Goal: Task Accomplishment & Management: Use online tool/utility

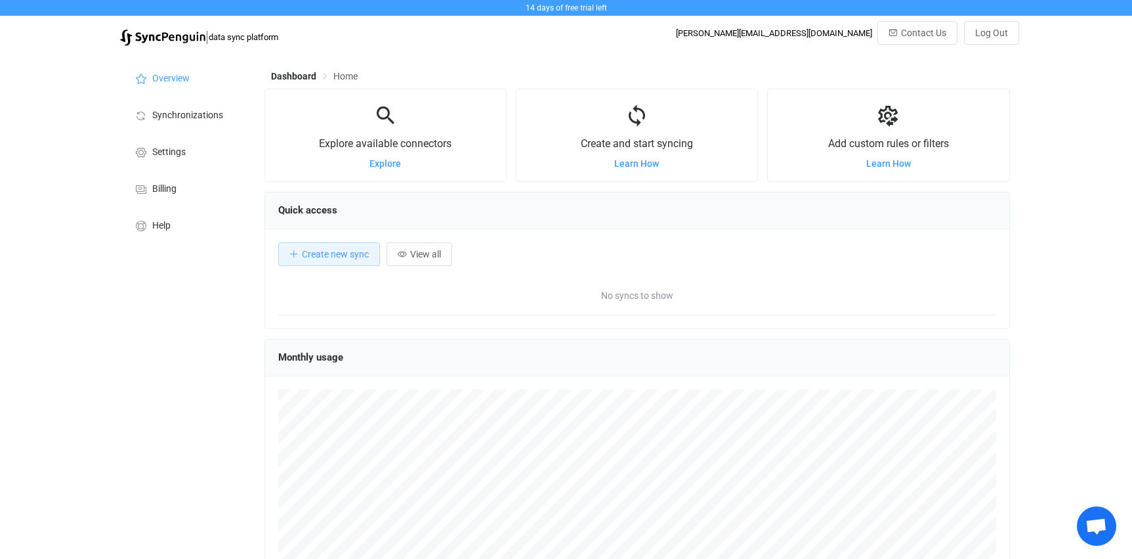
scroll to position [255, 746]
click at [364, 164] on div "Explore available connectors Explore" at bounding box center [385, 135] width 241 height 66
click at [375, 163] on span "Explore" at bounding box center [386, 163] width 32 height 11
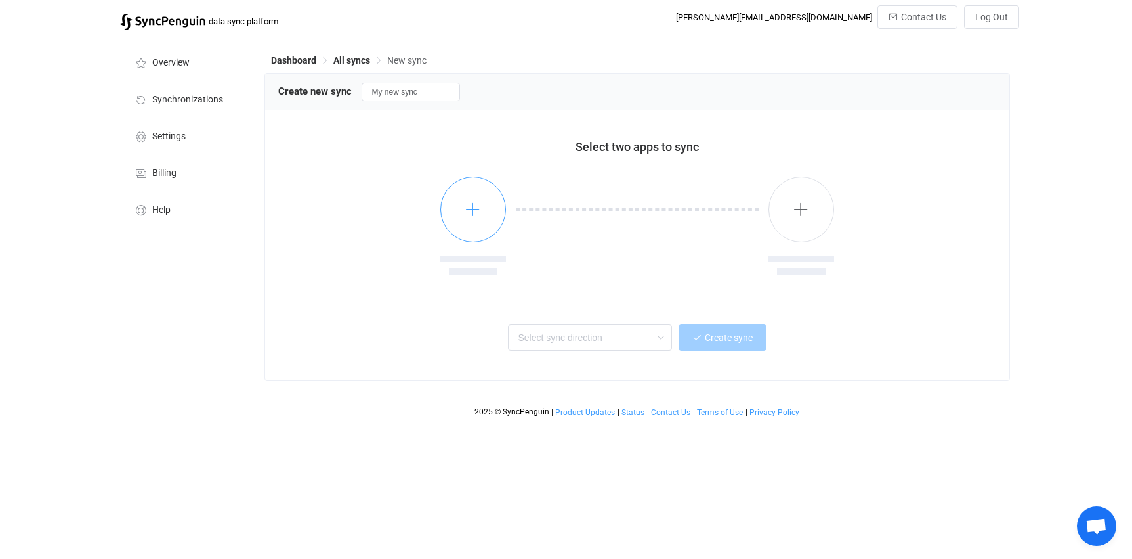
click at [471, 199] on button "button" at bounding box center [473, 210] width 66 height 66
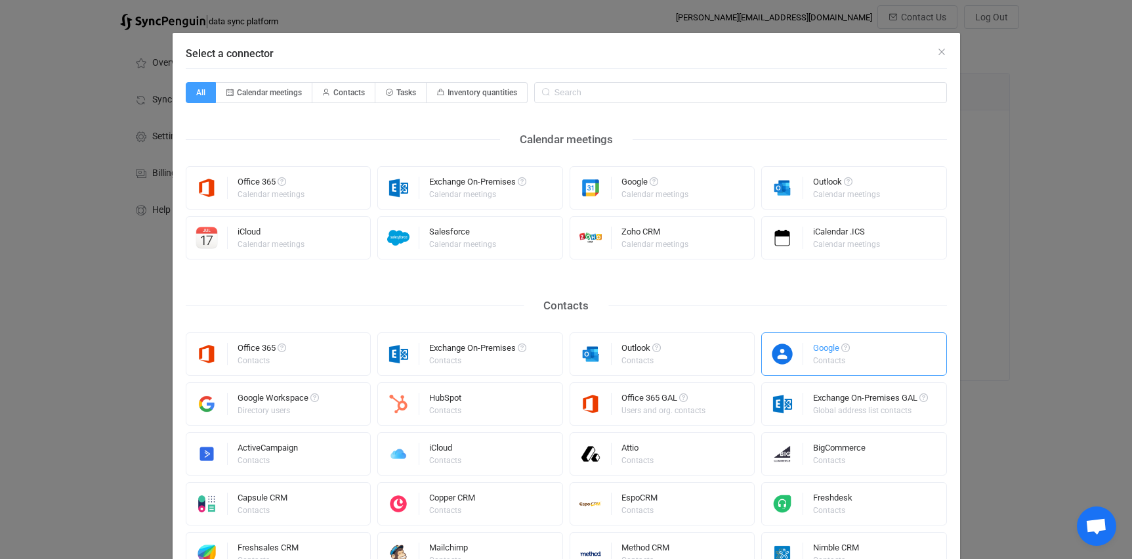
click at [842, 359] on div "Contacts" at bounding box center [830, 360] width 35 height 8
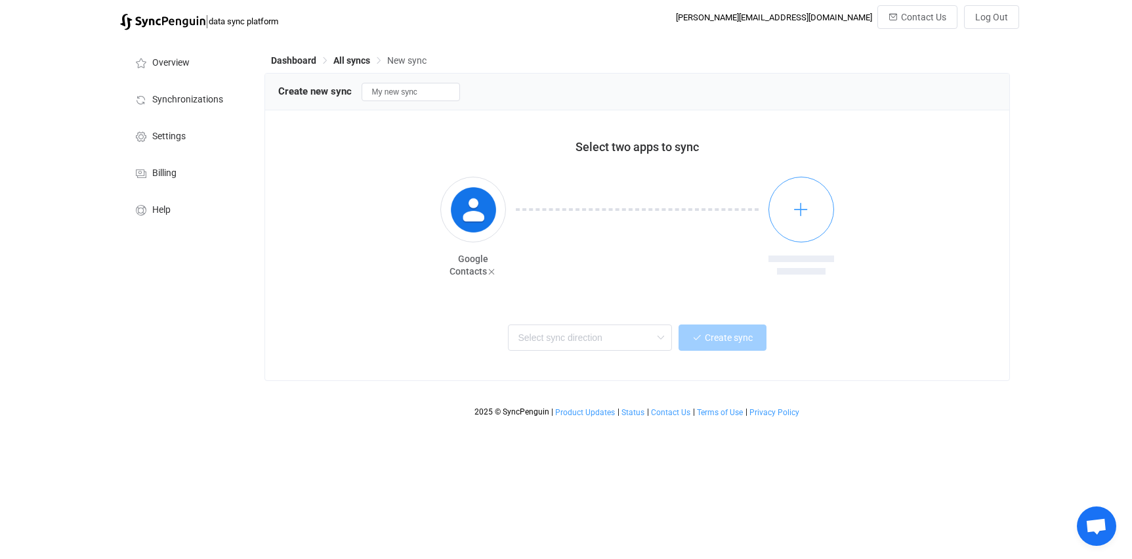
click at [812, 209] on button "button" at bounding box center [802, 210] width 66 height 66
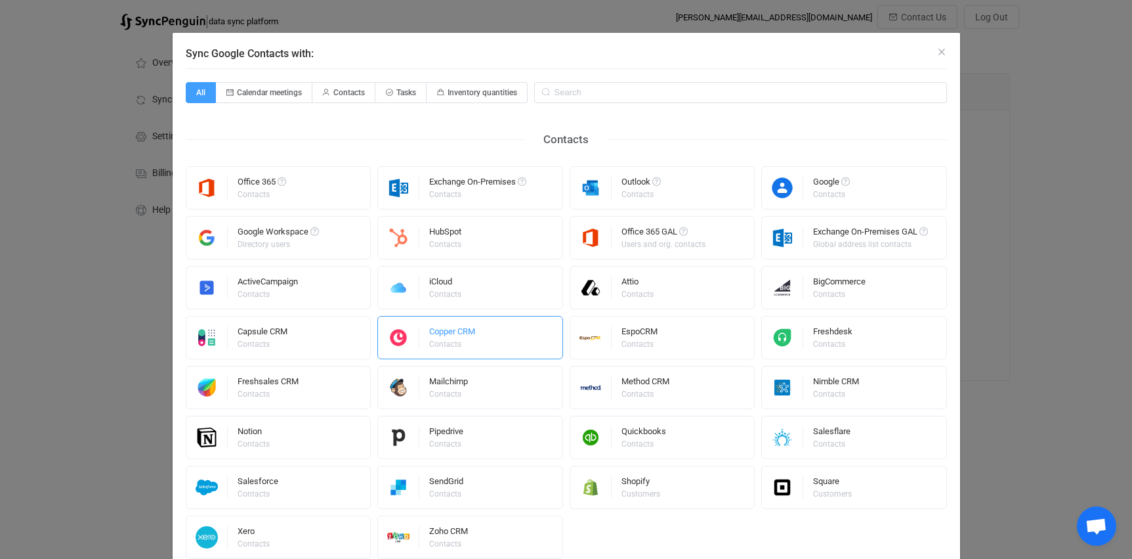
drag, startPoint x: 481, startPoint y: 337, endPoint x: 497, endPoint y: 332, distance: 16.4
click at [481, 337] on div "Copper CRM Contacts" at bounding box center [470, 337] width 186 height 43
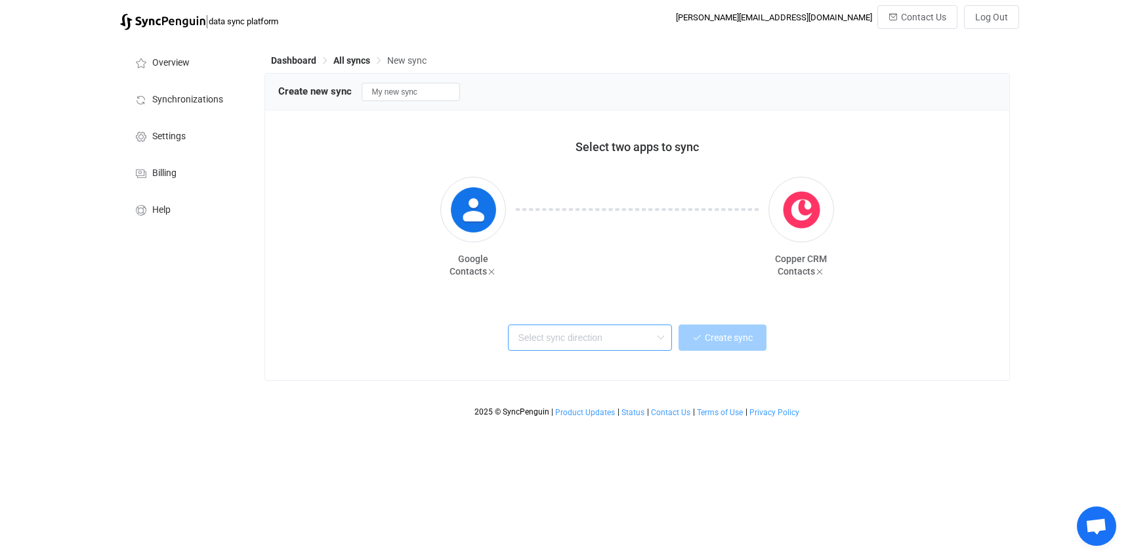
click at [590, 340] on input "text" at bounding box center [590, 337] width 164 height 26
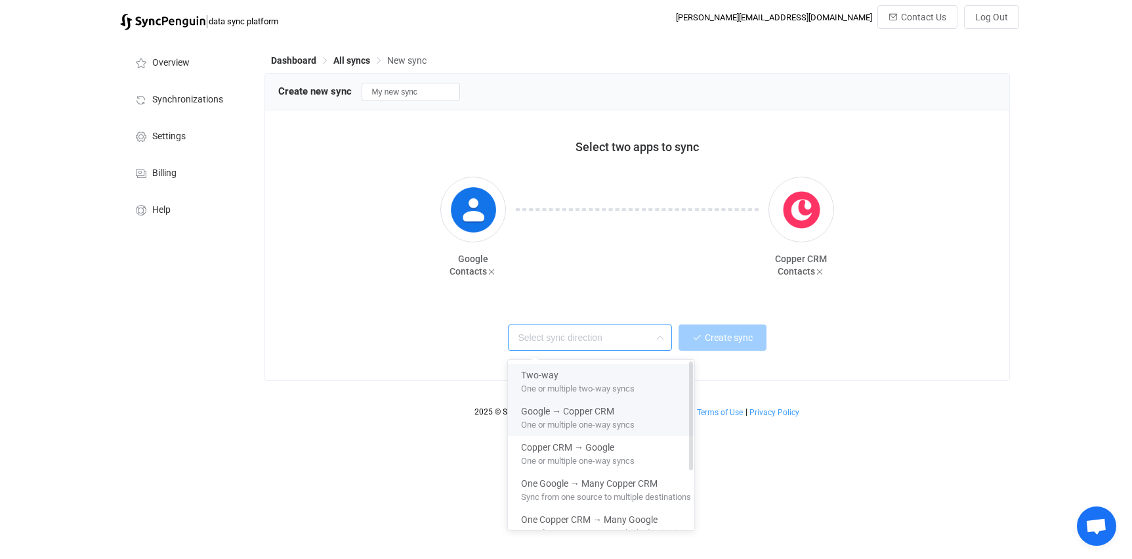
click at [576, 385] on span "One or multiple two-way syncs" at bounding box center [578, 386] width 114 height 14
type input "Two-way"
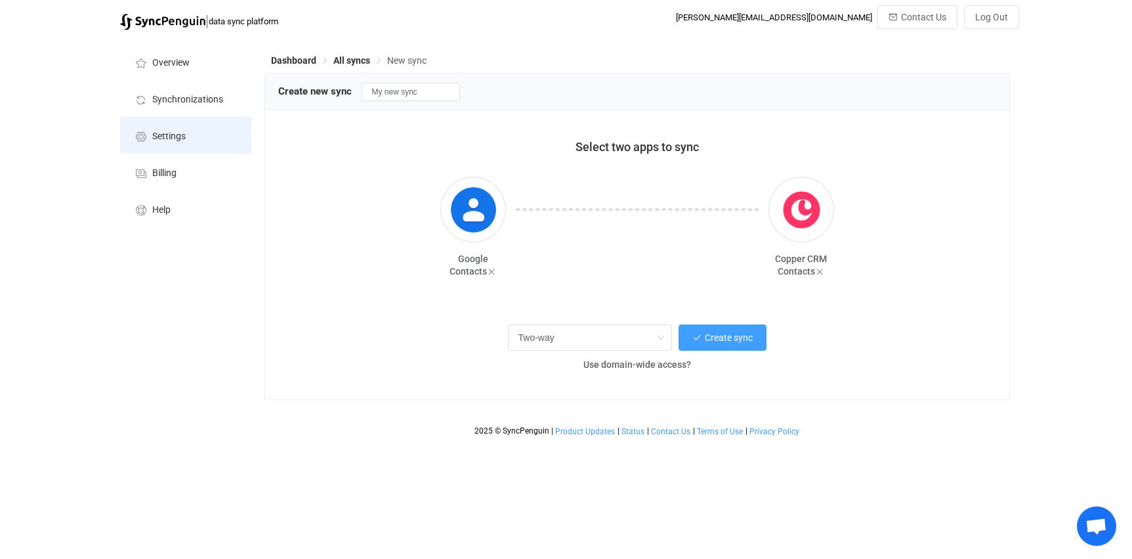
click at [179, 137] on span "Settings" at bounding box center [168, 136] width 33 height 11
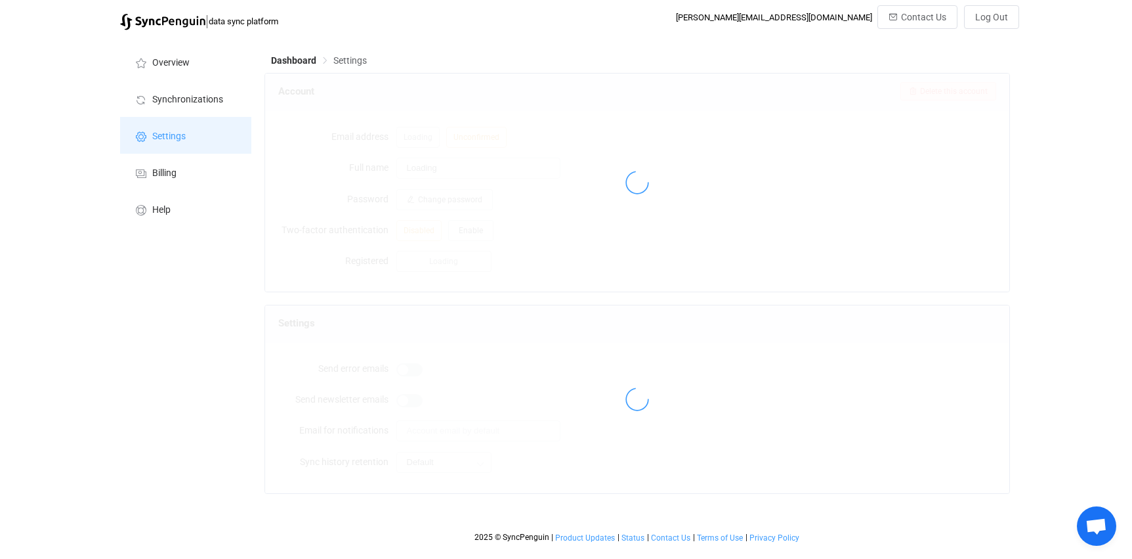
type input "Christin V Johnson"
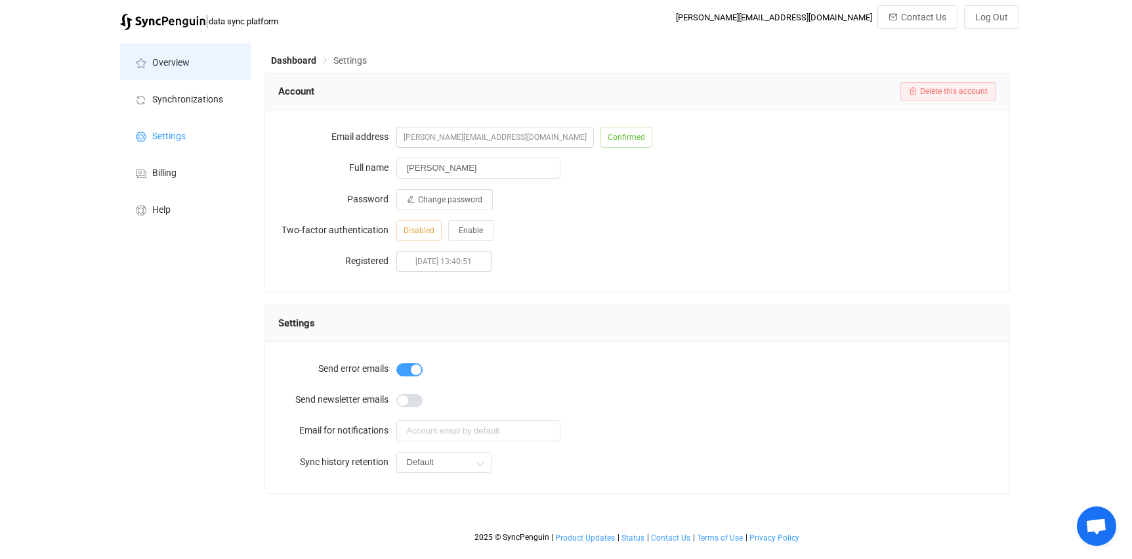
click at [176, 60] on span "Overview" at bounding box center [170, 63] width 37 height 11
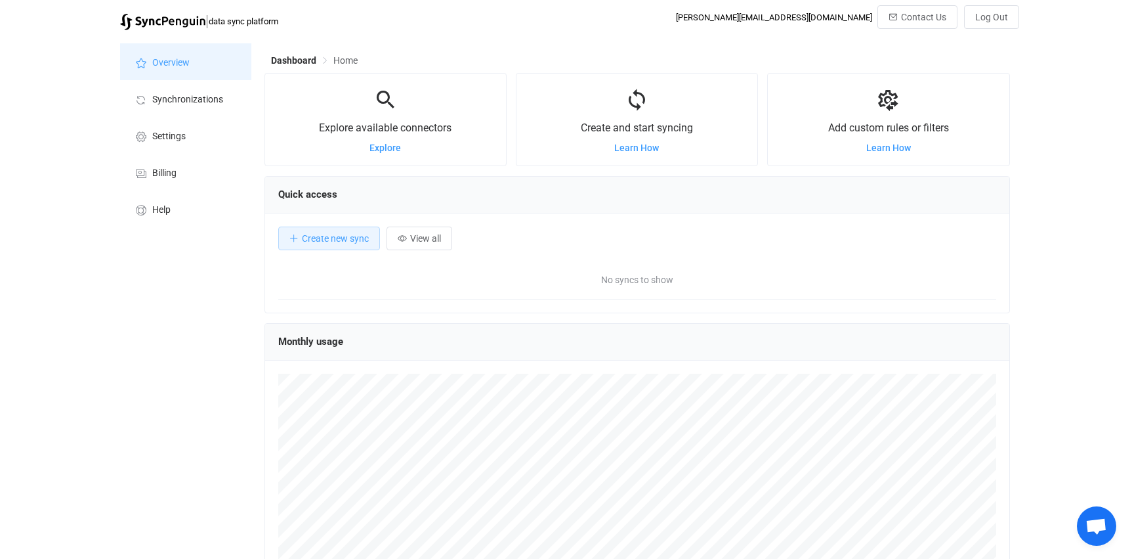
scroll to position [255, 746]
click at [175, 175] on span "Billing" at bounding box center [164, 173] width 24 height 11
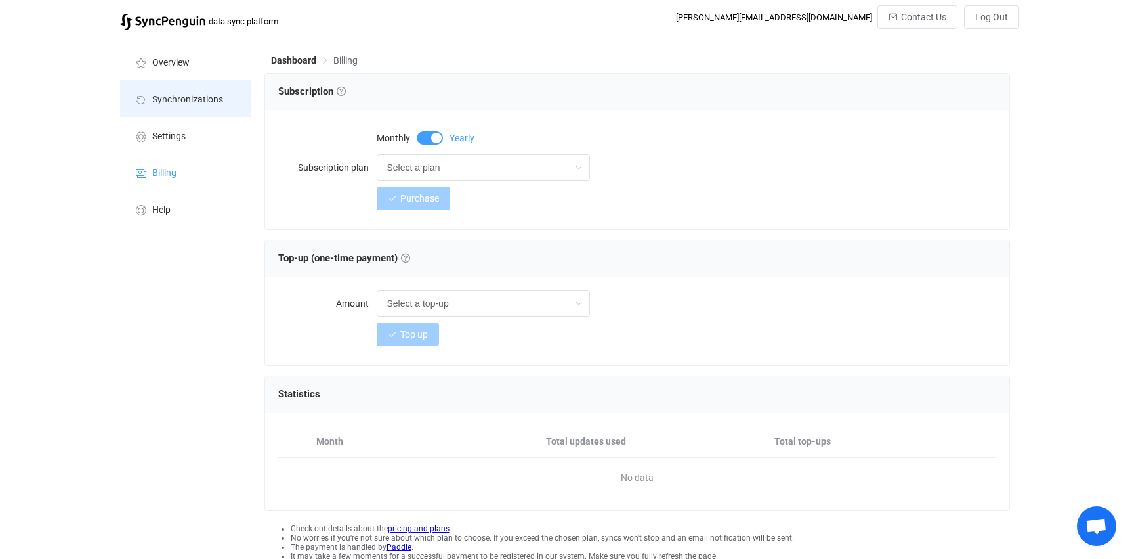
click at [167, 90] on li "Synchronizations" at bounding box center [185, 98] width 131 height 37
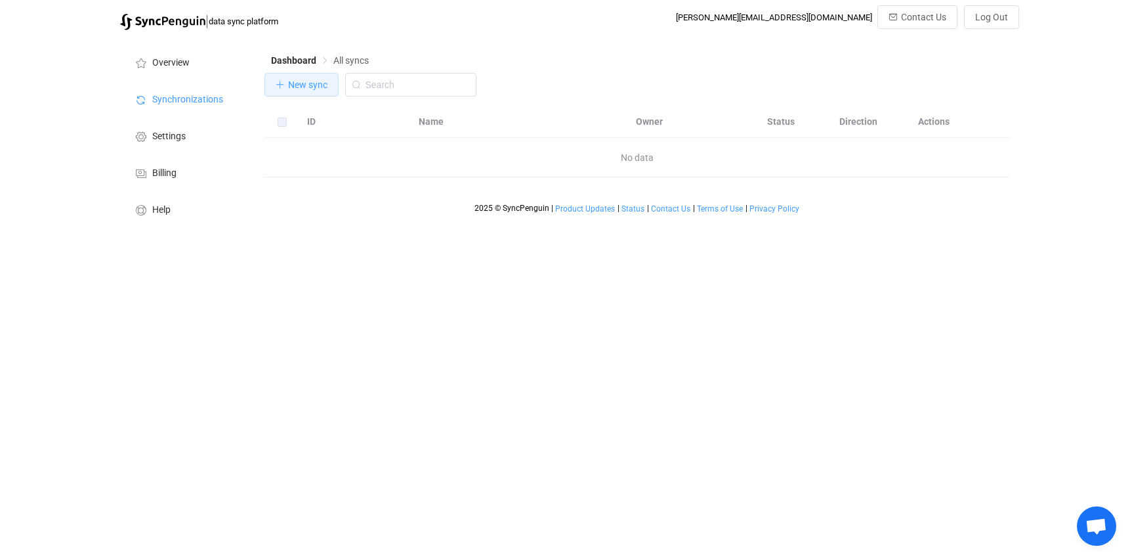
click at [291, 86] on span "New sync" at bounding box center [307, 84] width 39 height 11
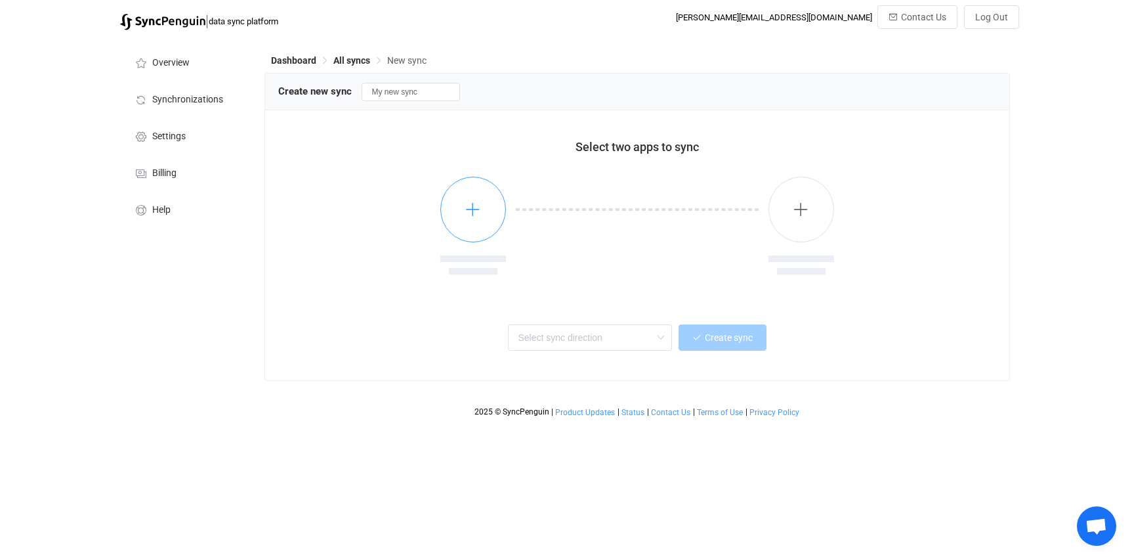
click at [473, 205] on icon "button" at bounding box center [473, 209] width 16 height 16
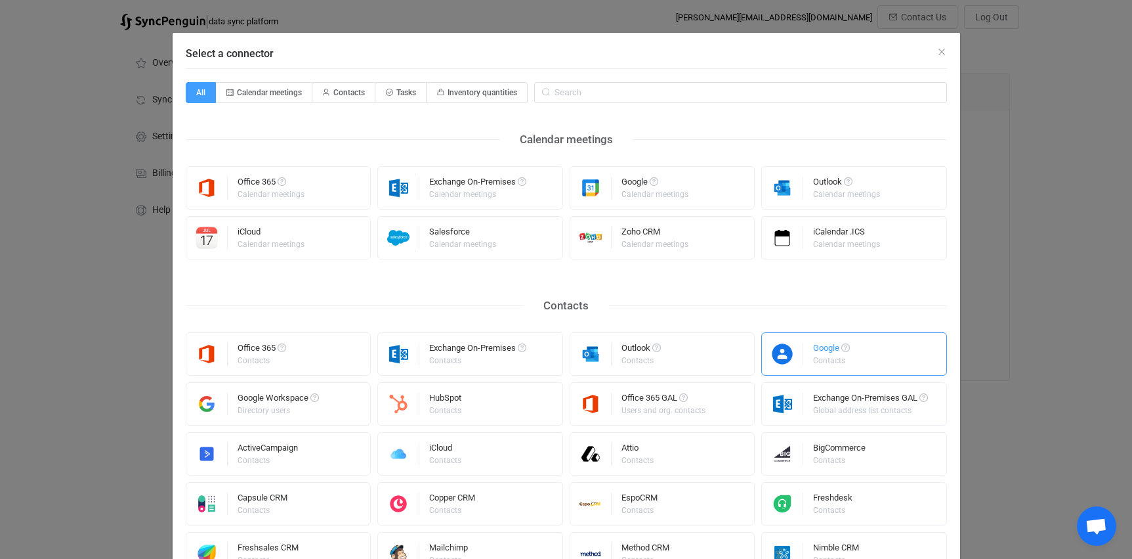
click at [855, 358] on div "Google Contacts" at bounding box center [854, 353] width 186 height 43
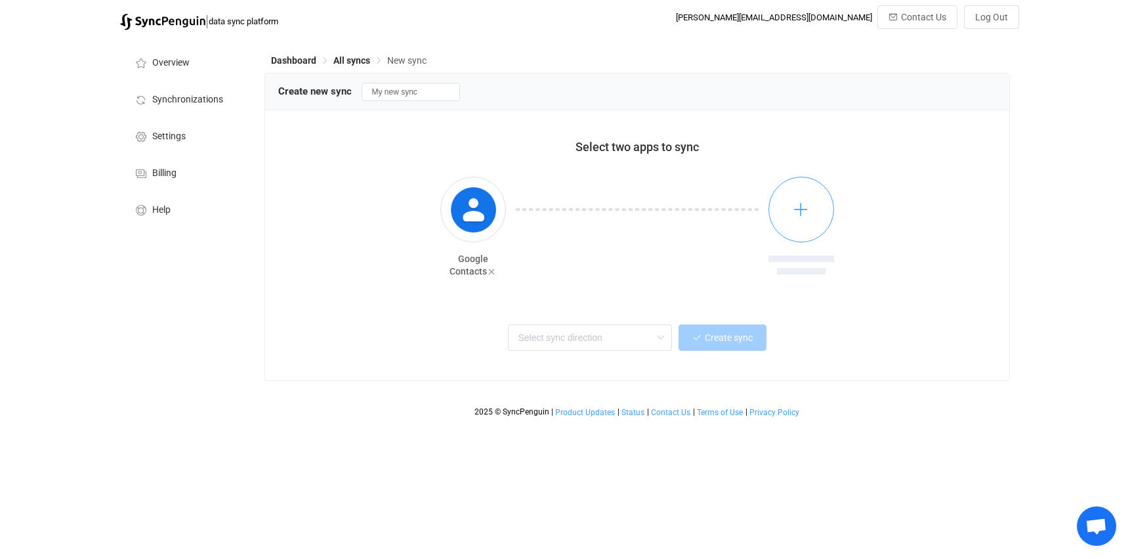
click at [823, 207] on button "button" at bounding box center [802, 210] width 66 height 66
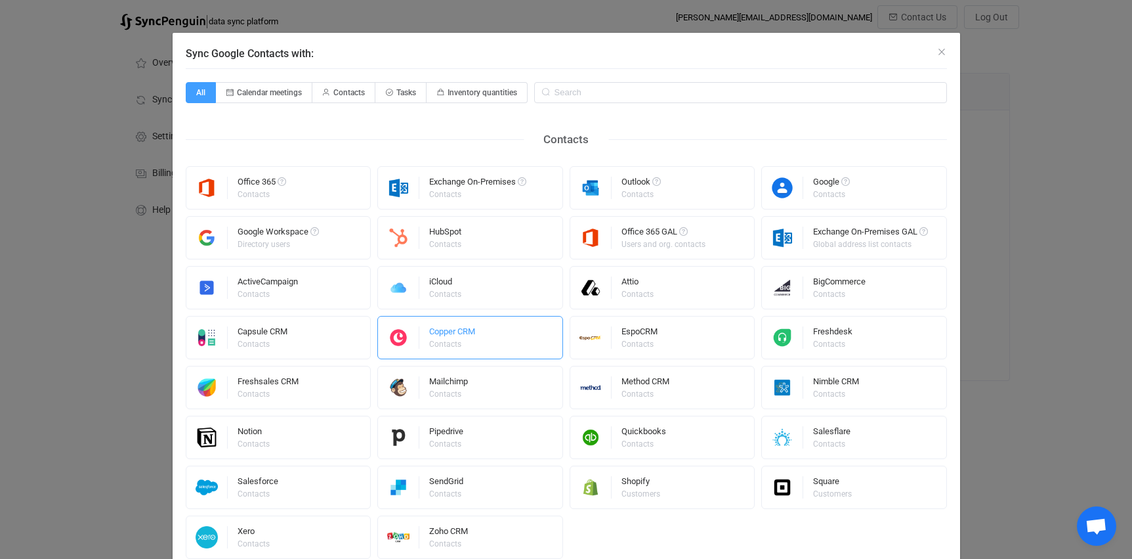
drag, startPoint x: 438, startPoint y: 348, endPoint x: 473, endPoint y: 347, distance: 34.8
click at [439, 348] on div "Contacts" at bounding box center [451, 344] width 44 height 8
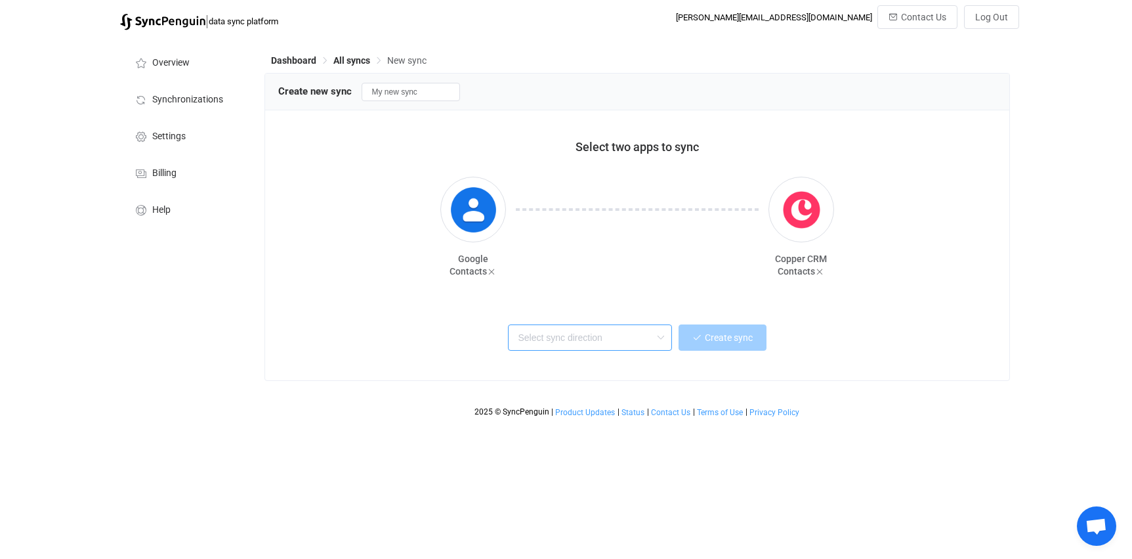
click at [618, 337] on input "text" at bounding box center [590, 337] width 164 height 26
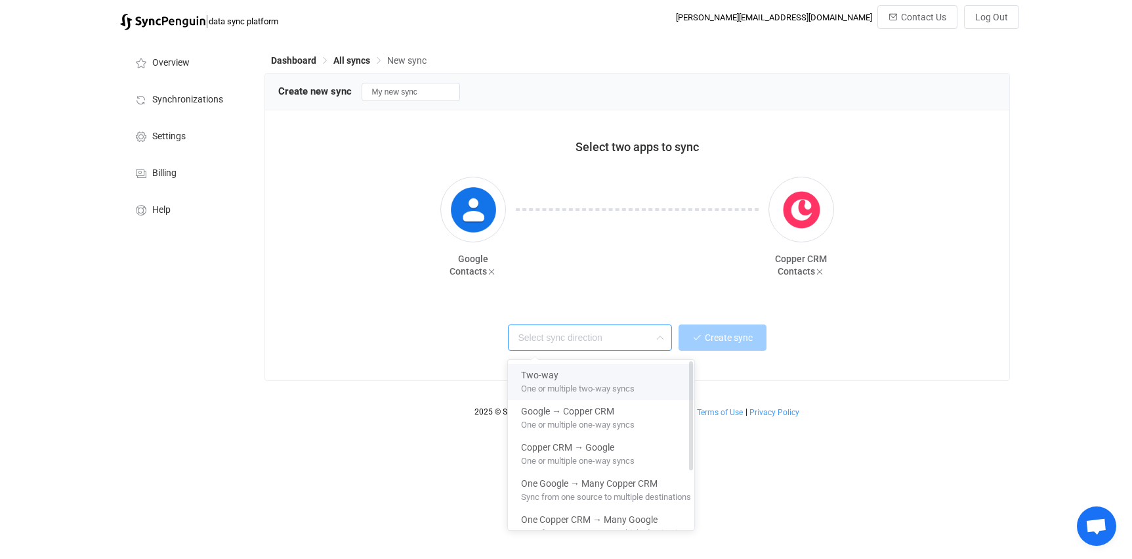
click at [595, 373] on div "Two-way" at bounding box center [606, 373] width 170 height 18
type input "Two-way"
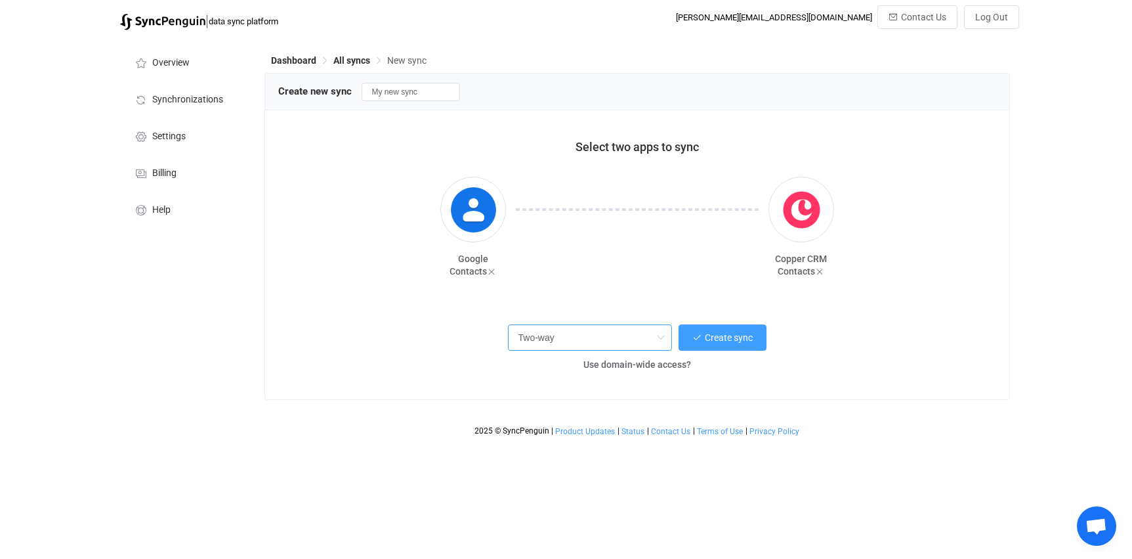
click at [638, 344] on input "Two-way" at bounding box center [590, 337] width 164 height 26
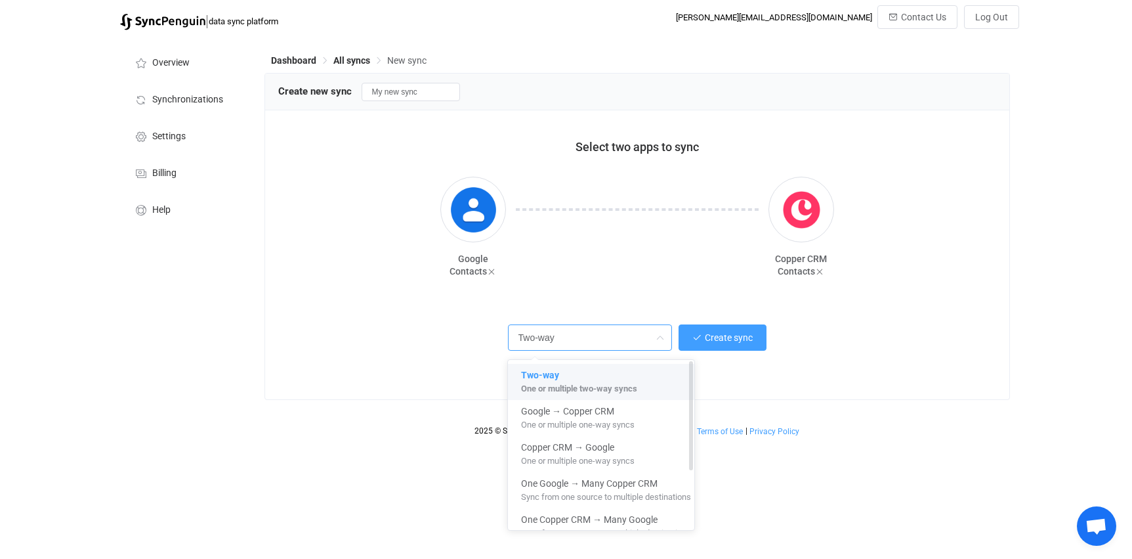
click at [559, 372] on div "Two-way" at bounding box center [606, 373] width 170 height 18
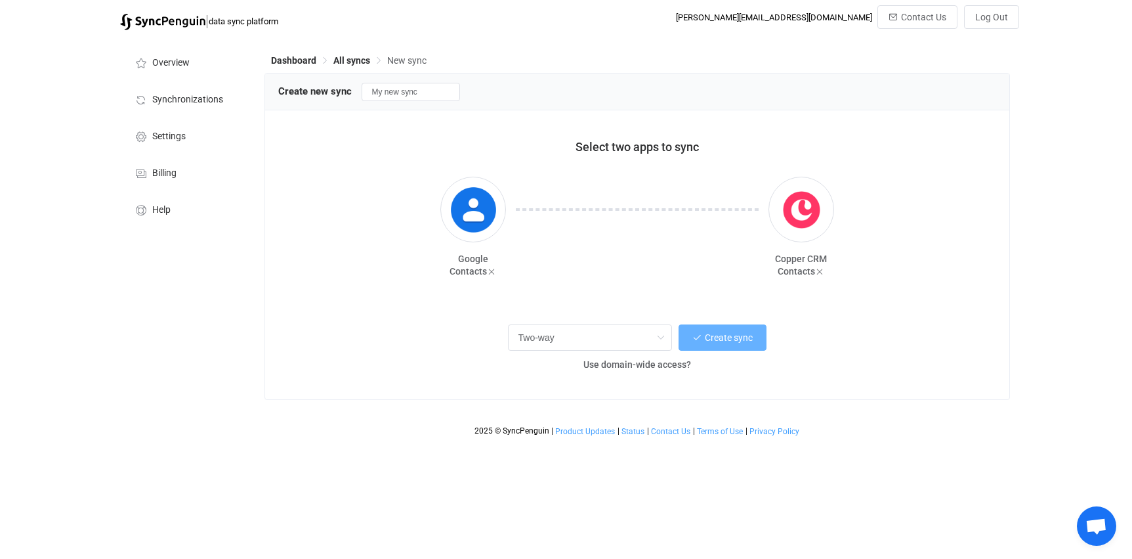
click at [740, 335] on span "Create sync" at bounding box center [729, 337] width 48 height 11
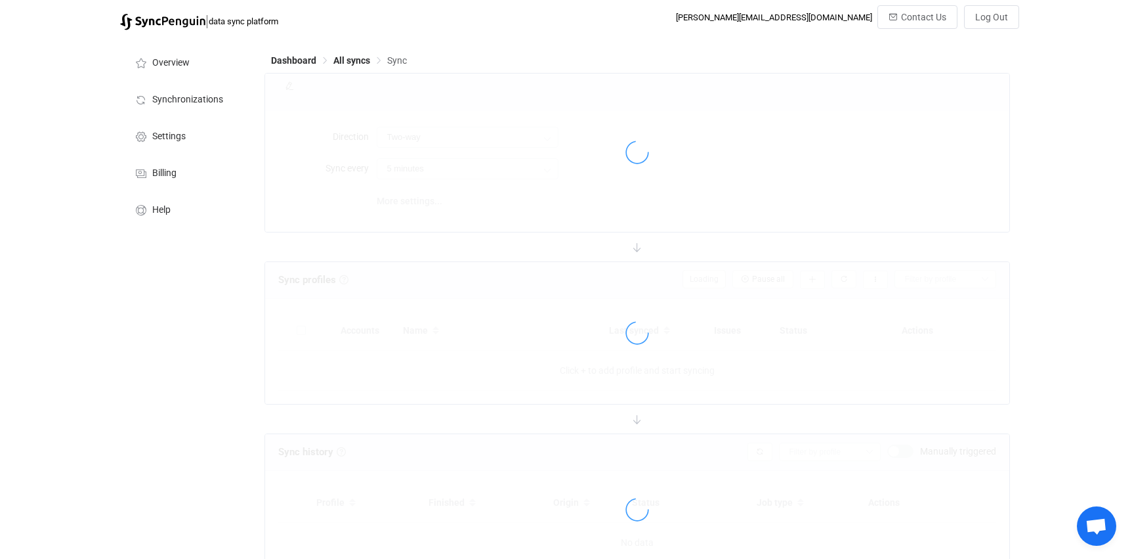
type input "10 minutes"
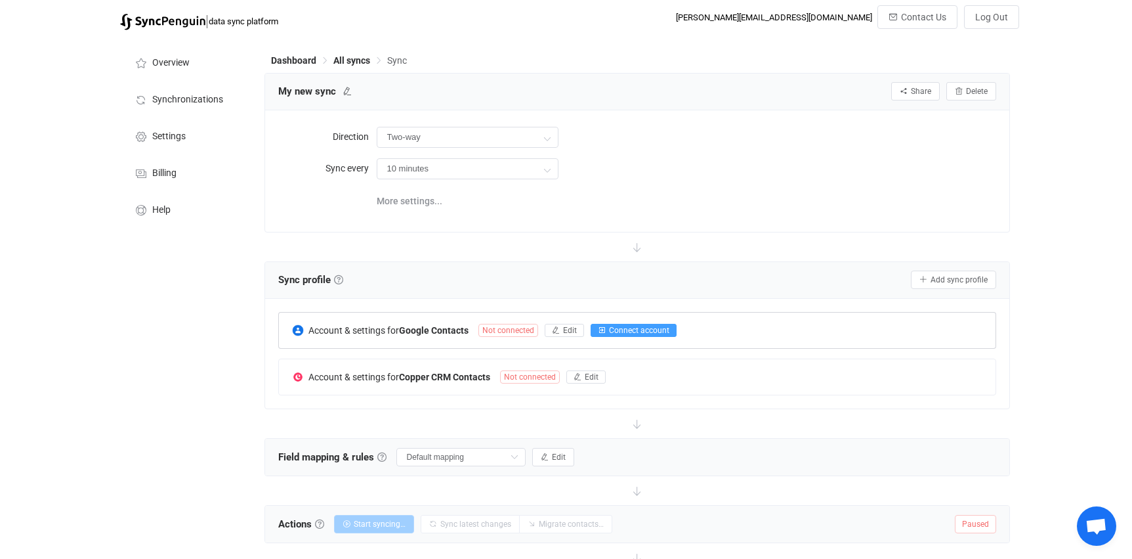
click at [623, 326] on span "Connect account" at bounding box center [639, 330] width 60 height 9
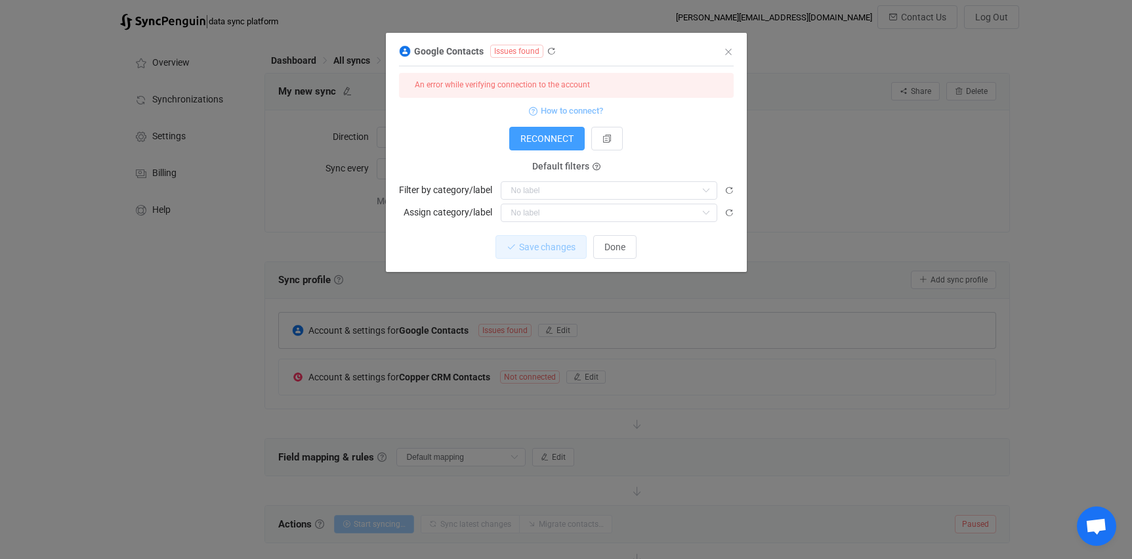
click at [550, 110] on span "How to connect?" at bounding box center [572, 110] width 62 height 15
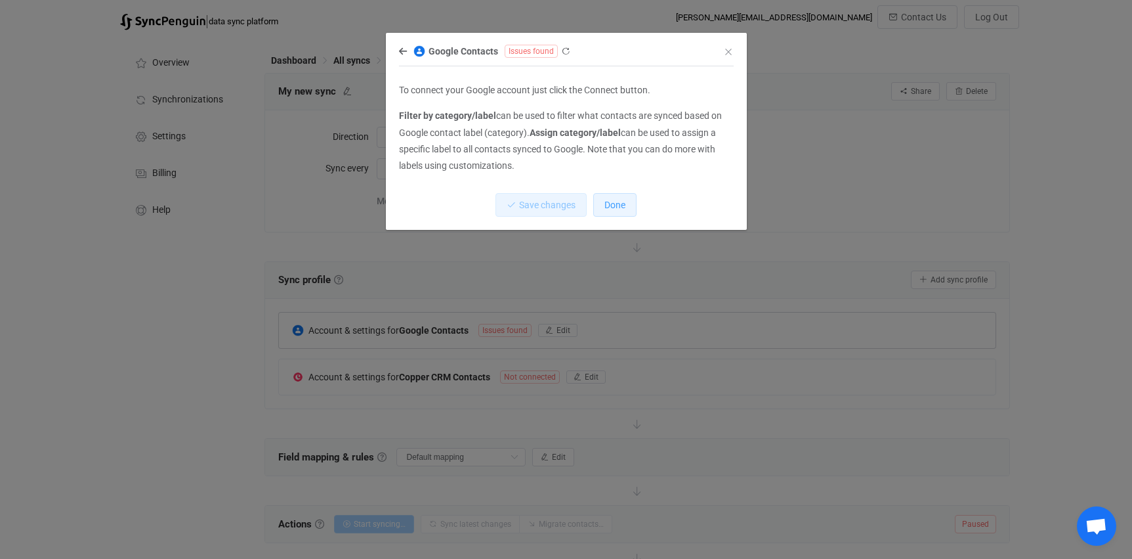
click at [618, 200] on span "Done" at bounding box center [615, 205] width 21 height 11
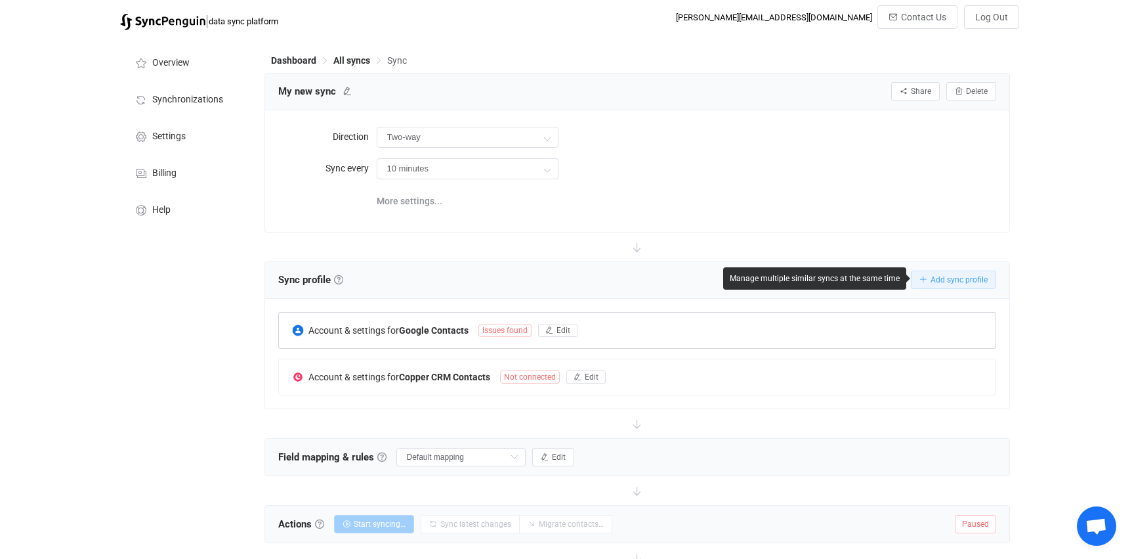
click at [946, 280] on span "Add sync profile" at bounding box center [959, 279] width 57 height 9
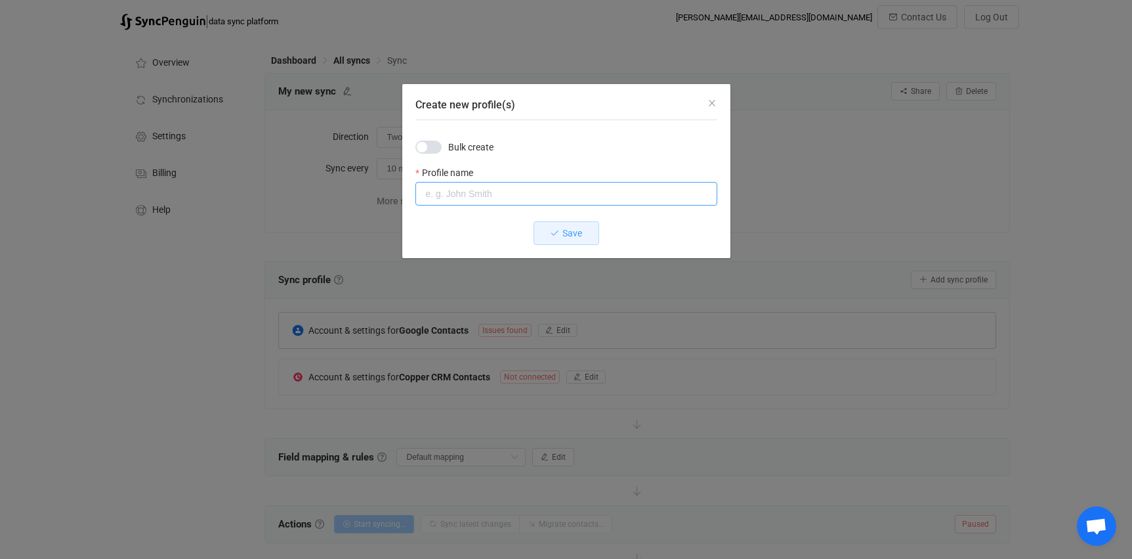
click at [457, 189] on input "Create new profile(s)" at bounding box center [567, 194] width 302 height 24
type input "Admin Account"
click at [563, 228] on span "Save" at bounding box center [573, 233] width 20 height 11
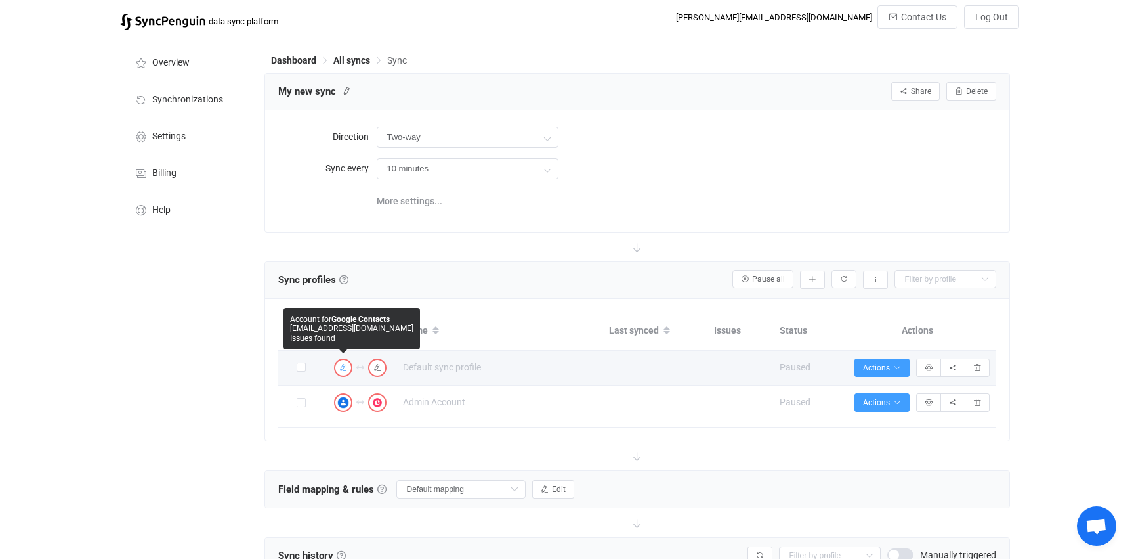
click at [346, 366] on icon "button" at bounding box center [343, 368] width 8 height 8
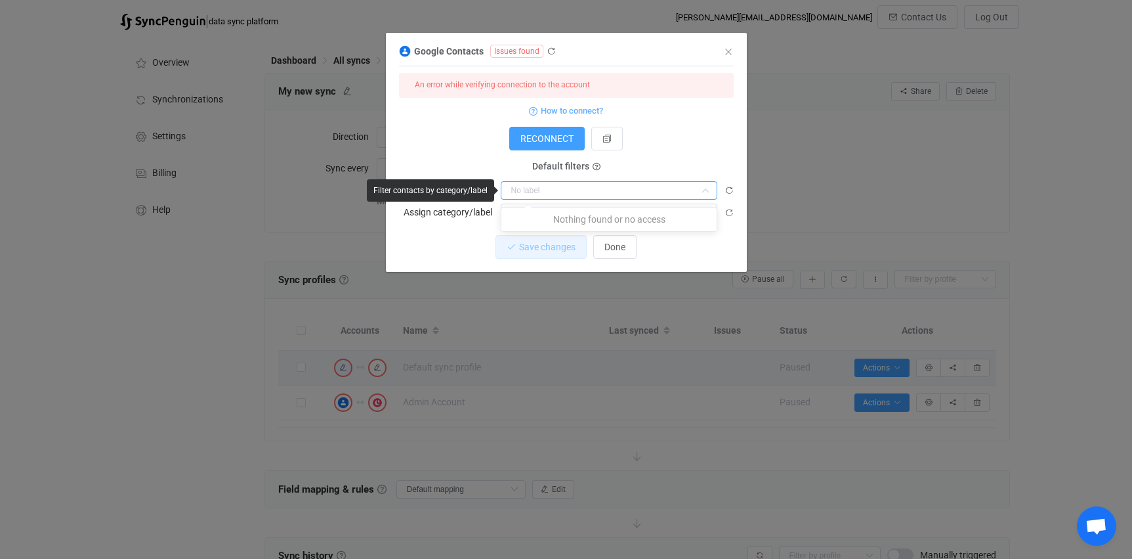
click at [607, 188] on input "dialog" at bounding box center [609, 190] width 217 height 18
click at [715, 165] on form "An error while verifying connection to the account How to connect? RECONNECT Se…" at bounding box center [566, 147] width 335 height 149
click at [578, 184] on input "dialog" at bounding box center [609, 190] width 217 height 18
click at [557, 135] on span "RECONNECT" at bounding box center [547, 138] width 53 height 11
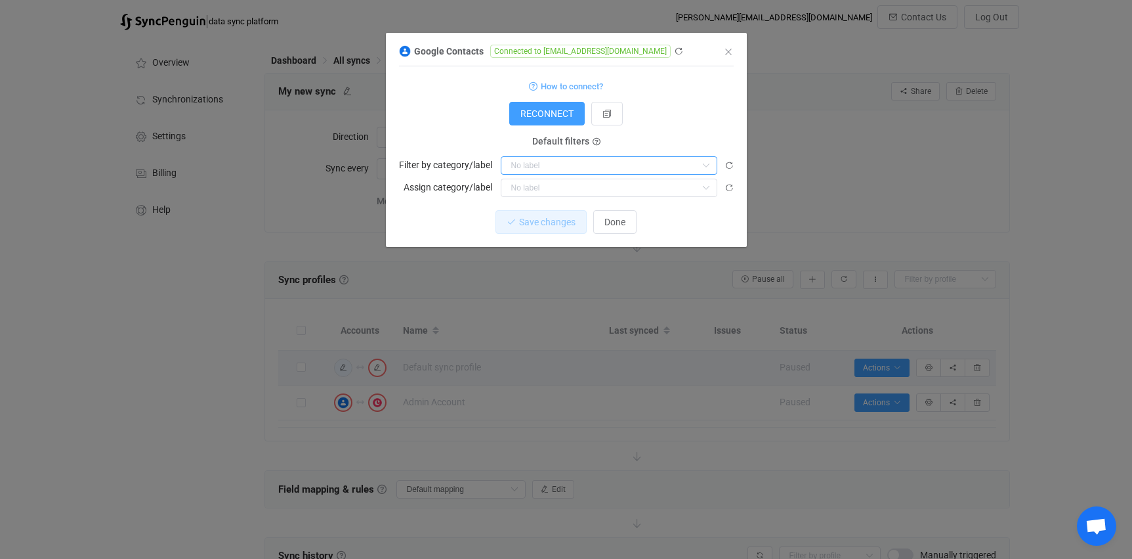
click at [668, 161] on input "dialog" at bounding box center [609, 165] width 217 height 18
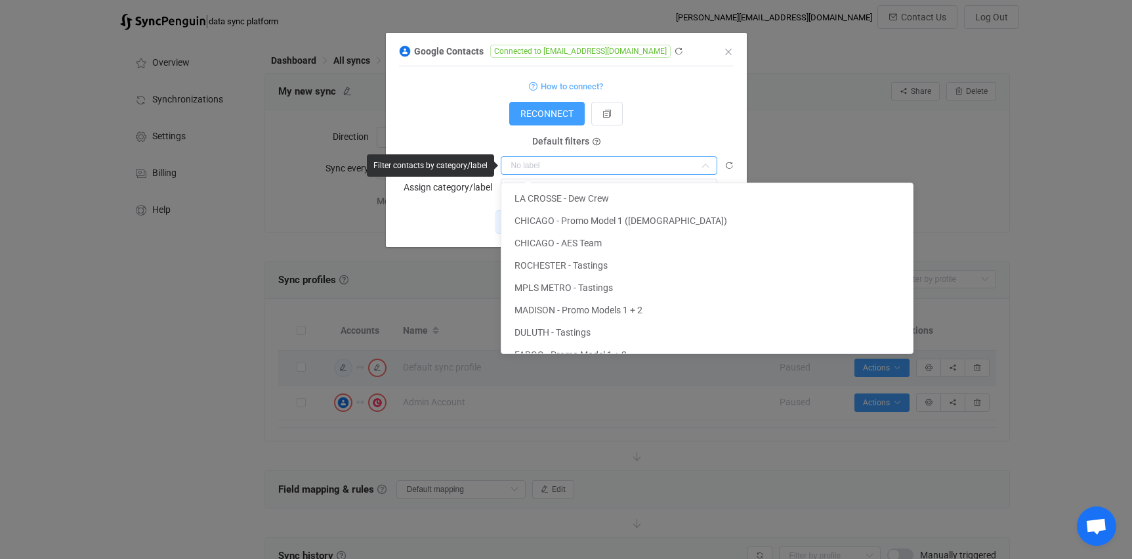
click at [718, 127] on form "How to connect? RECONNECT Service account Service account JSON Service account …" at bounding box center [566, 136] width 335 height 119
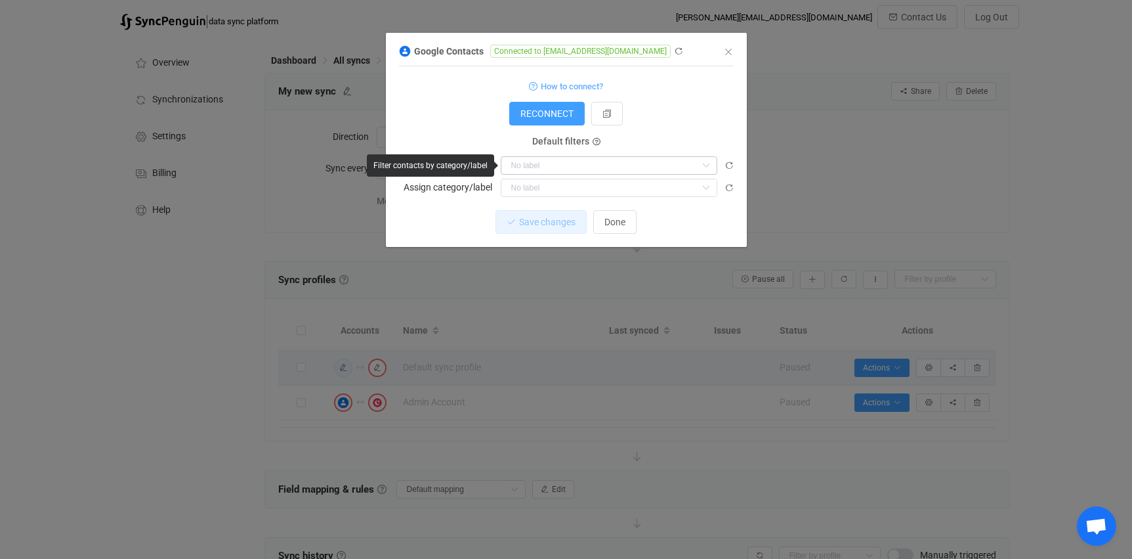
click at [708, 165] on icon "dialog" at bounding box center [706, 165] width 16 height 18
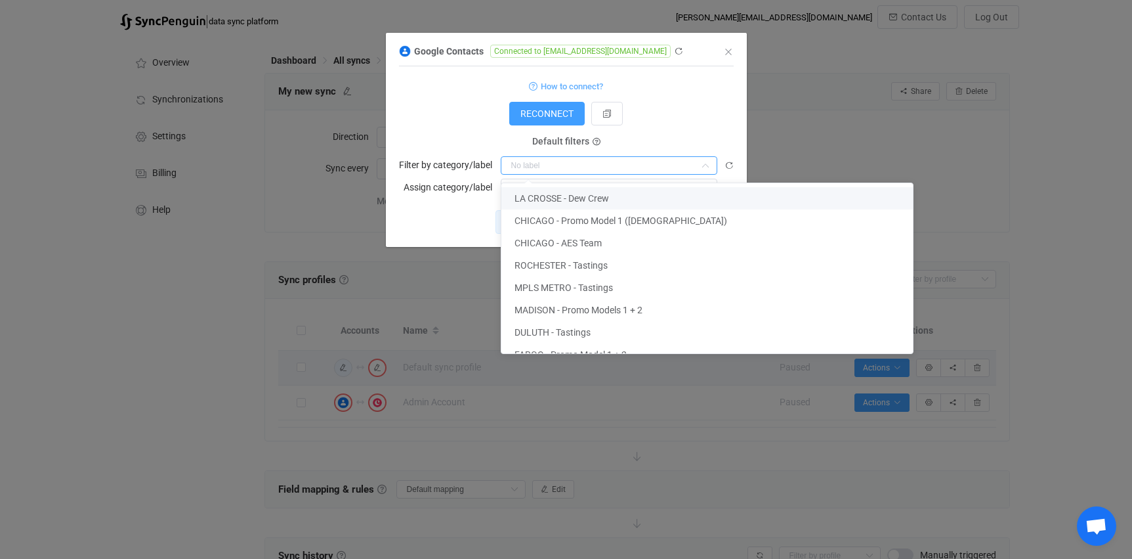
click at [445, 205] on div "1 { { "accessToken": "***", "refreshToken": "***" } Standard output: Output sav…" at bounding box center [566, 156] width 335 height 181
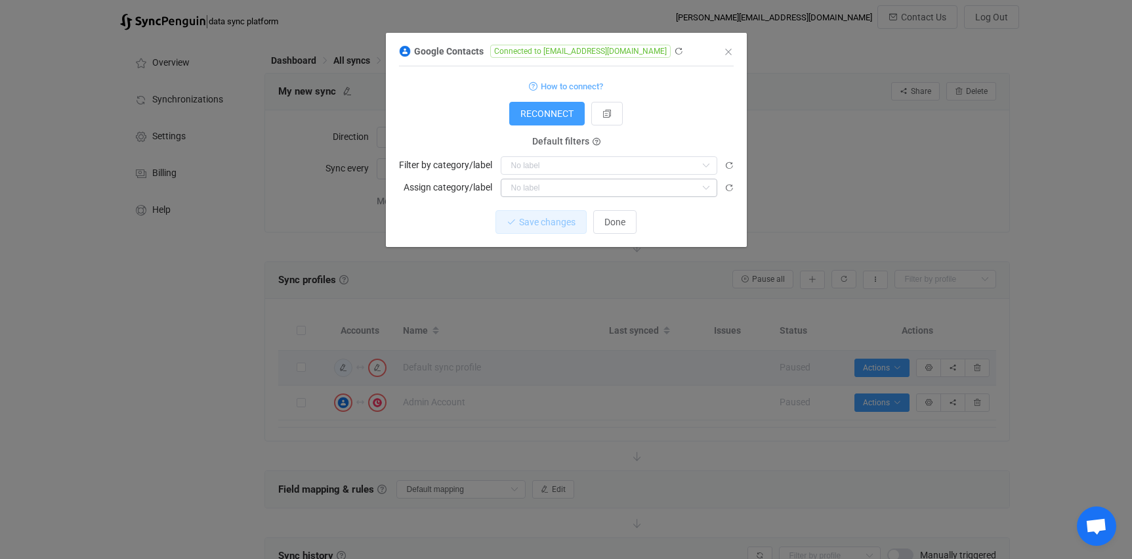
click at [698, 186] on icon "dialog" at bounding box center [706, 188] width 16 height 18
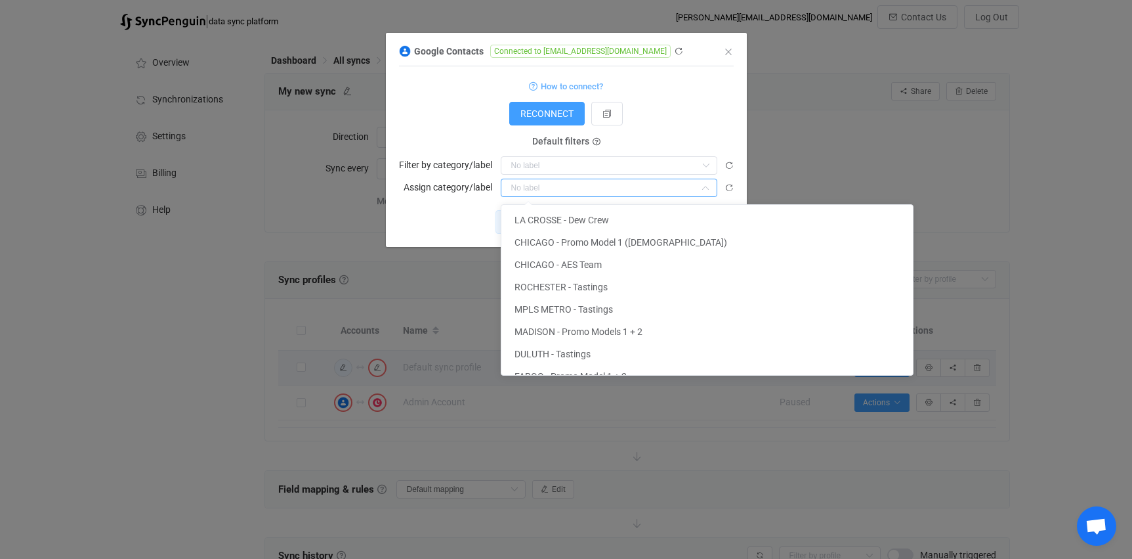
click at [723, 119] on div "RECONNECT" at bounding box center [566, 114] width 335 height 24
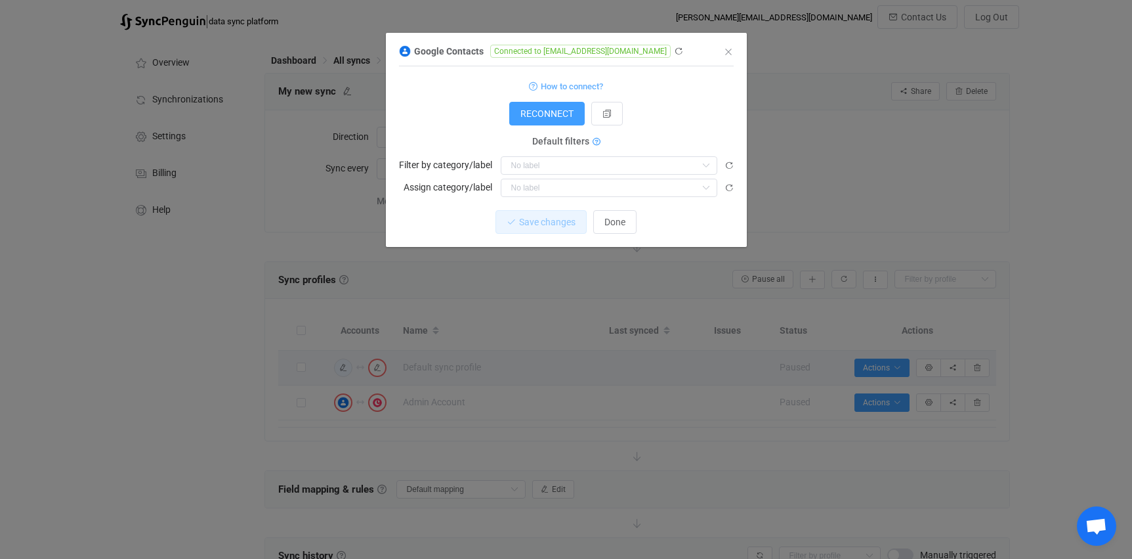
click at [597, 141] on icon "dialog" at bounding box center [597, 143] width 8 height 8
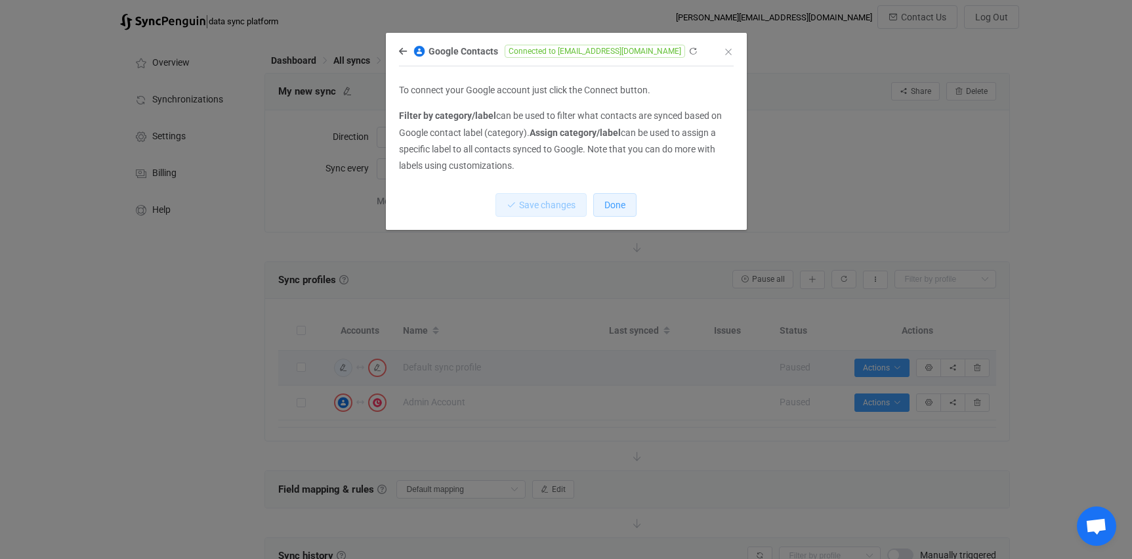
click at [628, 202] on button "Done" at bounding box center [614, 205] width 43 height 24
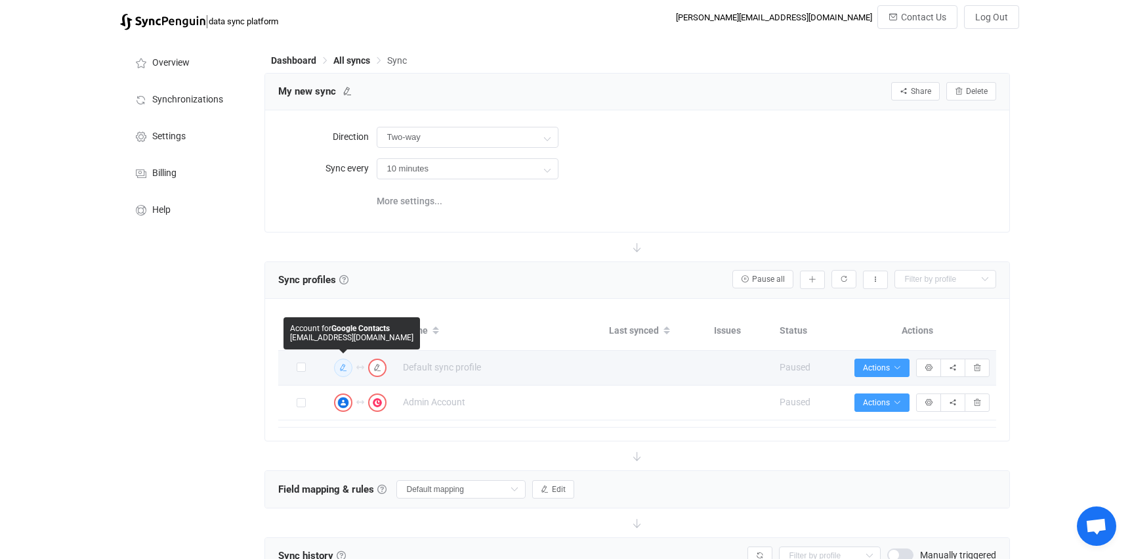
click at [345, 364] on icon "button" at bounding box center [343, 368] width 8 height 8
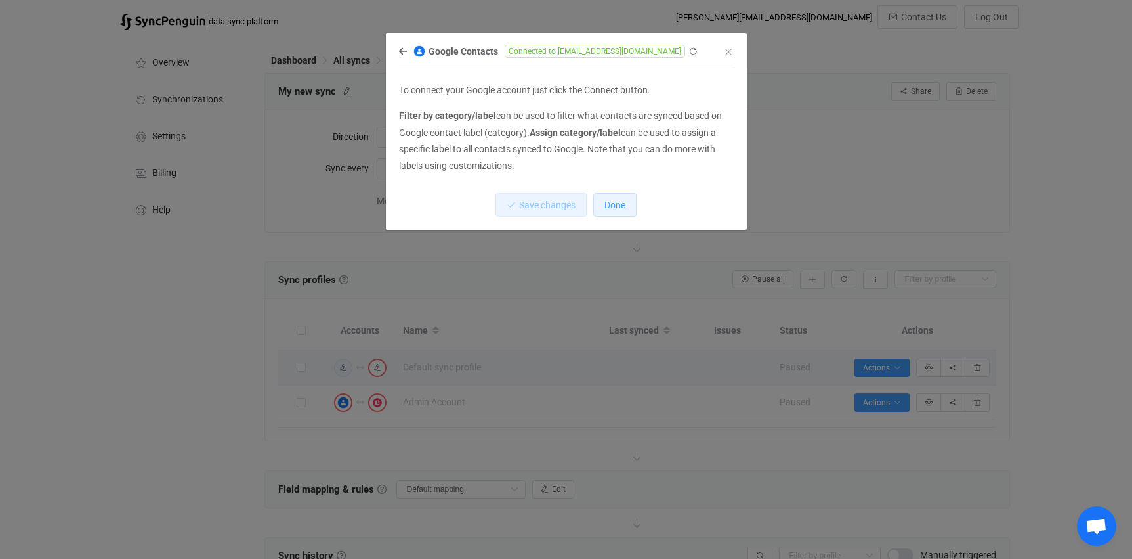
click at [619, 204] on span "Done" at bounding box center [615, 205] width 21 height 11
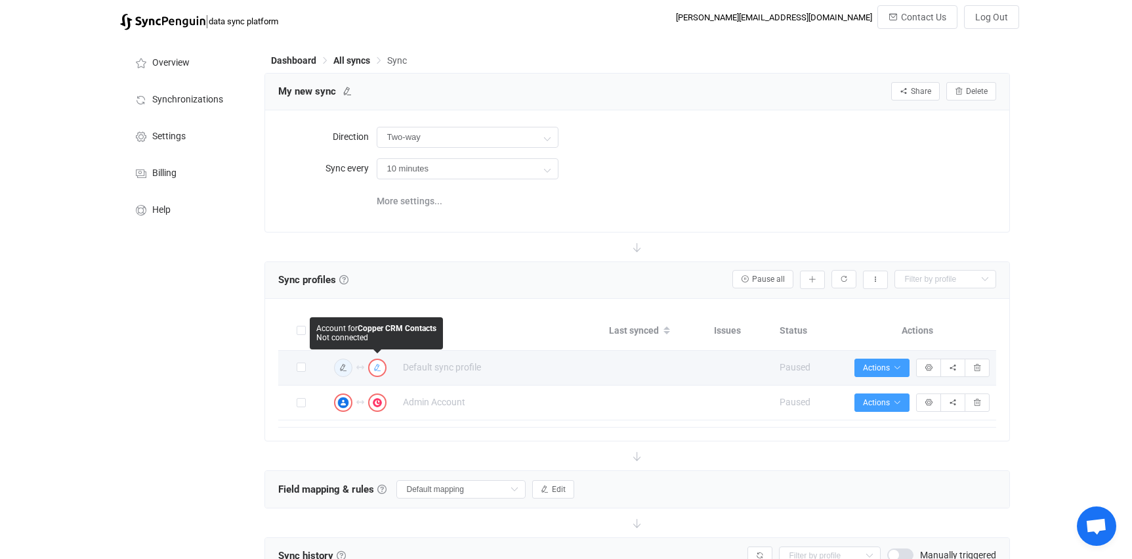
click at [379, 364] on icon "button" at bounding box center [378, 368] width 8 height 8
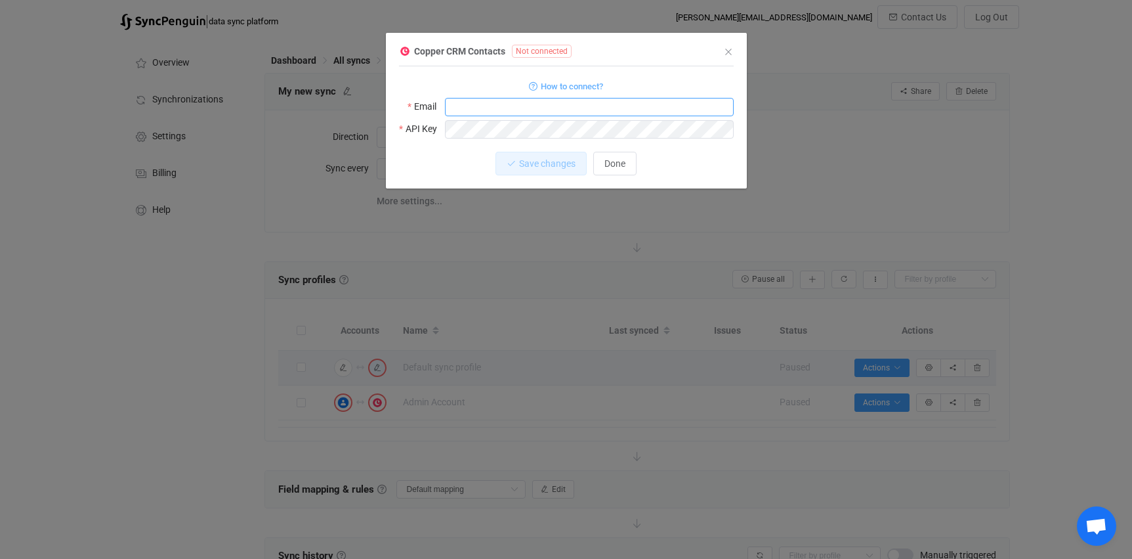
click at [477, 106] on input "dialog" at bounding box center [589, 107] width 289 height 18
type input "admin@moderntalentusa.com"
click at [455, 106] on input "admin@moderntalentusa.com" at bounding box center [589, 107] width 289 height 18
click at [552, 163] on span "Save changes" at bounding box center [536, 163] width 56 height 11
click at [616, 160] on span "Done" at bounding box center [615, 163] width 21 height 11
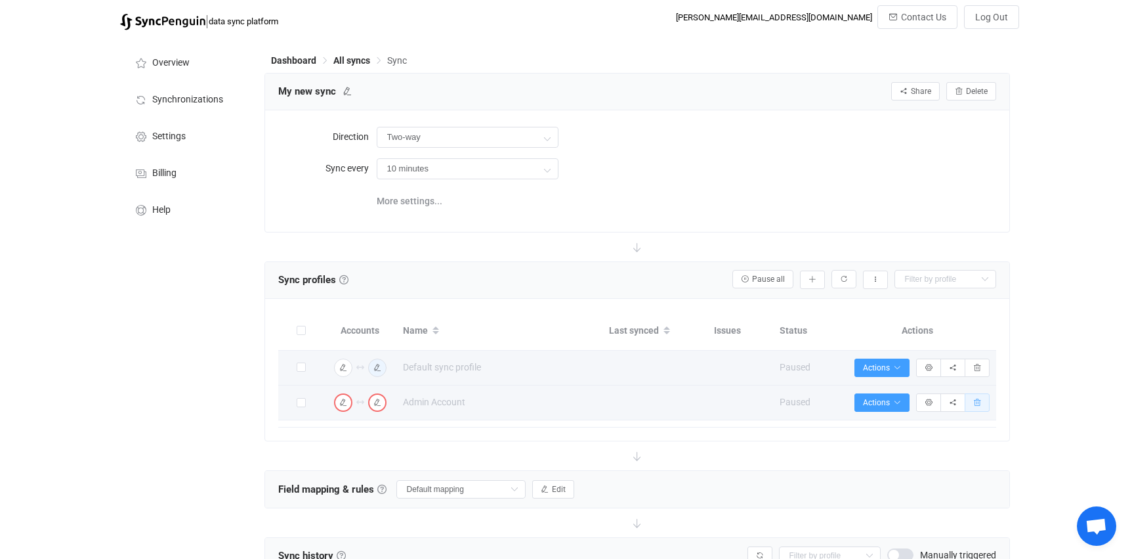
click at [976, 402] on icon "button" at bounding box center [978, 402] width 8 height 8
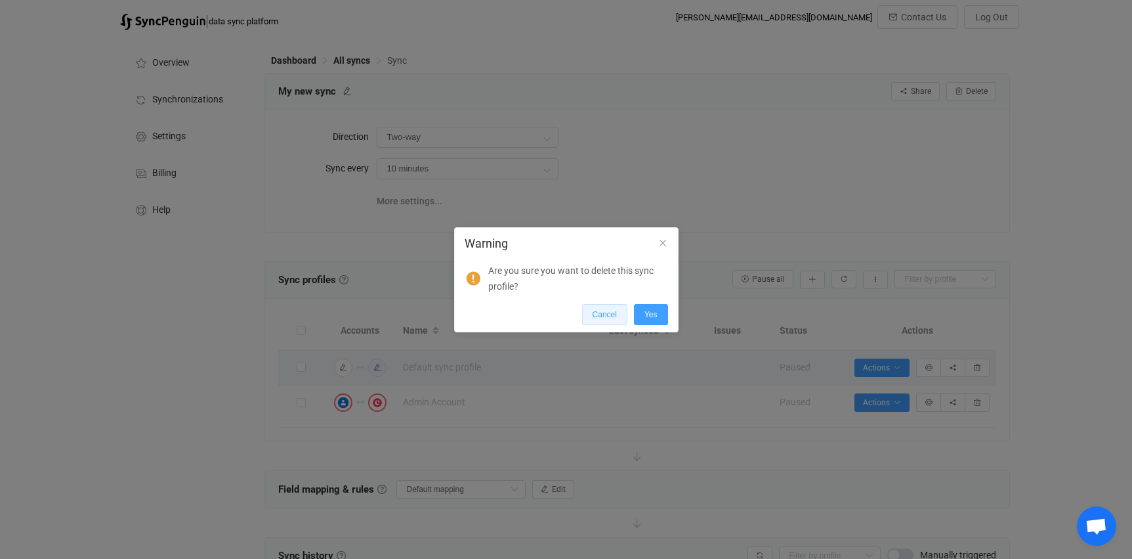
click at [603, 316] on span "Cancel" at bounding box center [605, 314] width 24 height 9
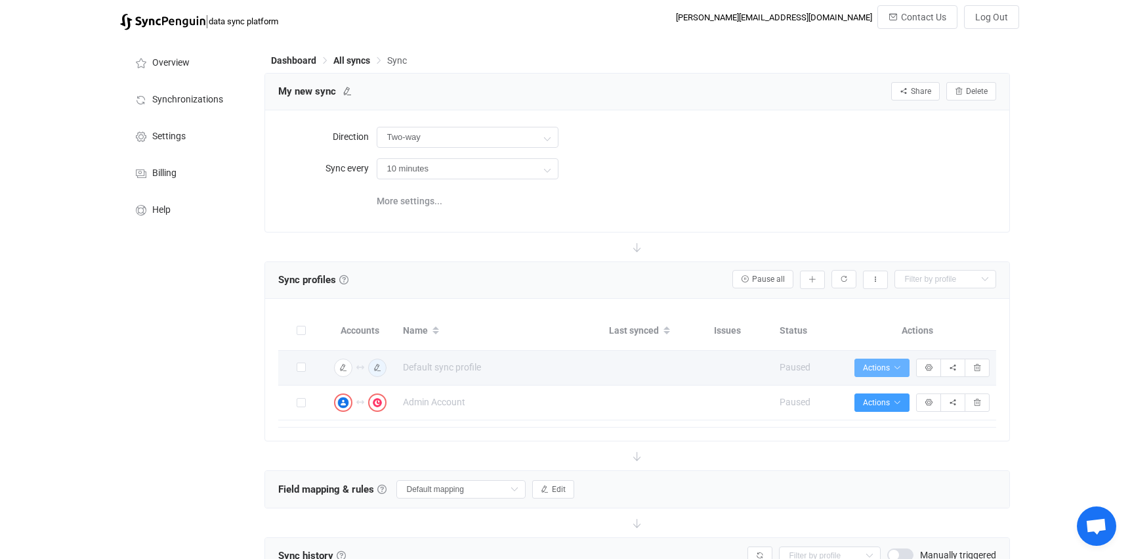
click at [890, 363] on span "Actions" at bounding box center [882, 367] width 38 height 9
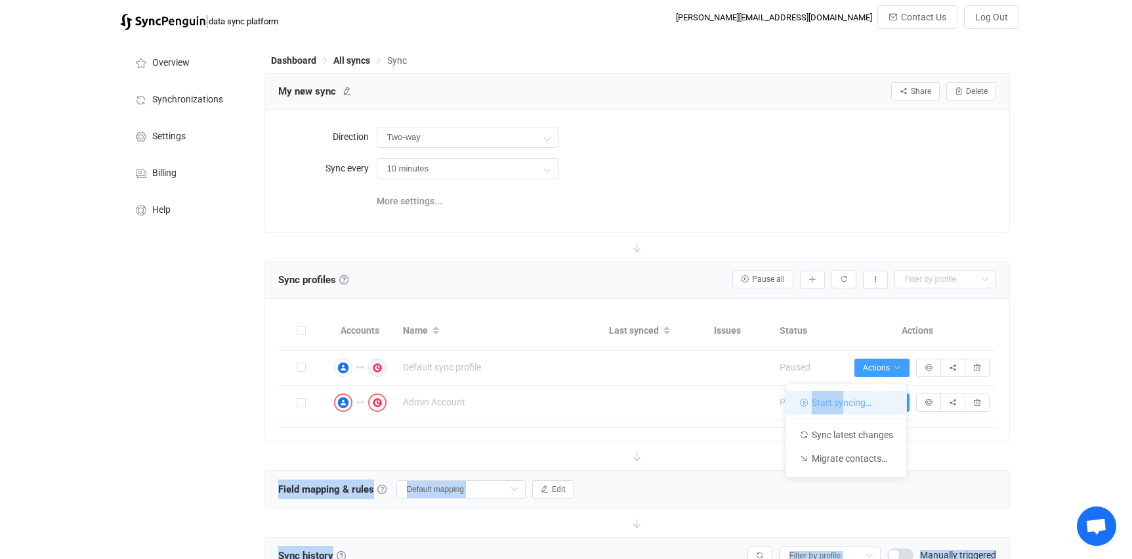
drag, startPoint x: 842, startPoint y: 396, endPoint x: 401, endPoint y: 443, distance: 443.6
click at [478, 448] on body "| data sync platform christin@moderntalentusa.com Contact Us Log Out Overview S…" at bounding box center [566, 368] width 1132 height 726
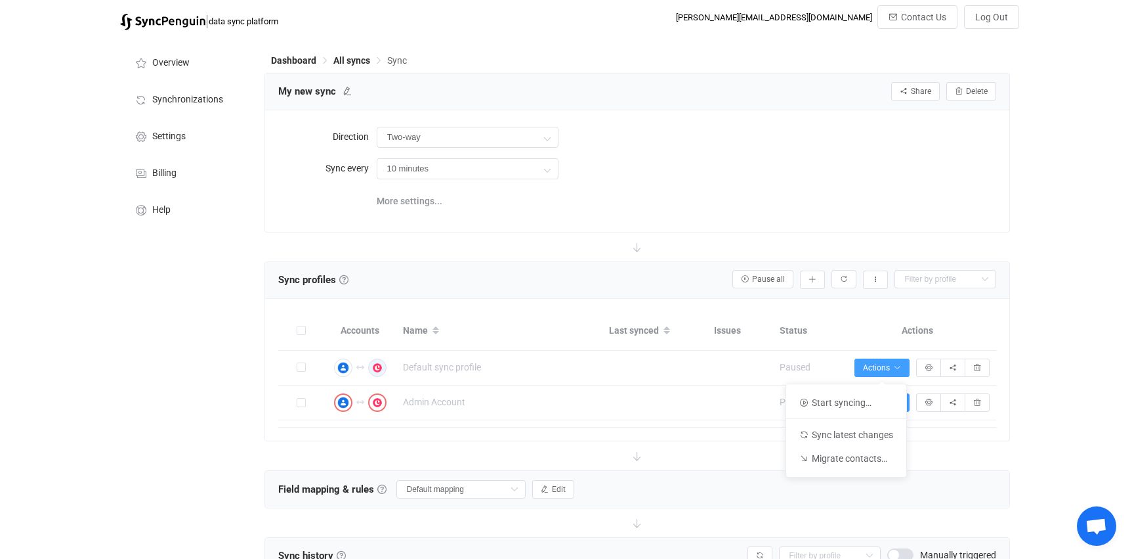
click at [213, 398] on div "Overview Synchronizations Settings Billing Help" at bounding box center [186, 384] width 144 height 695
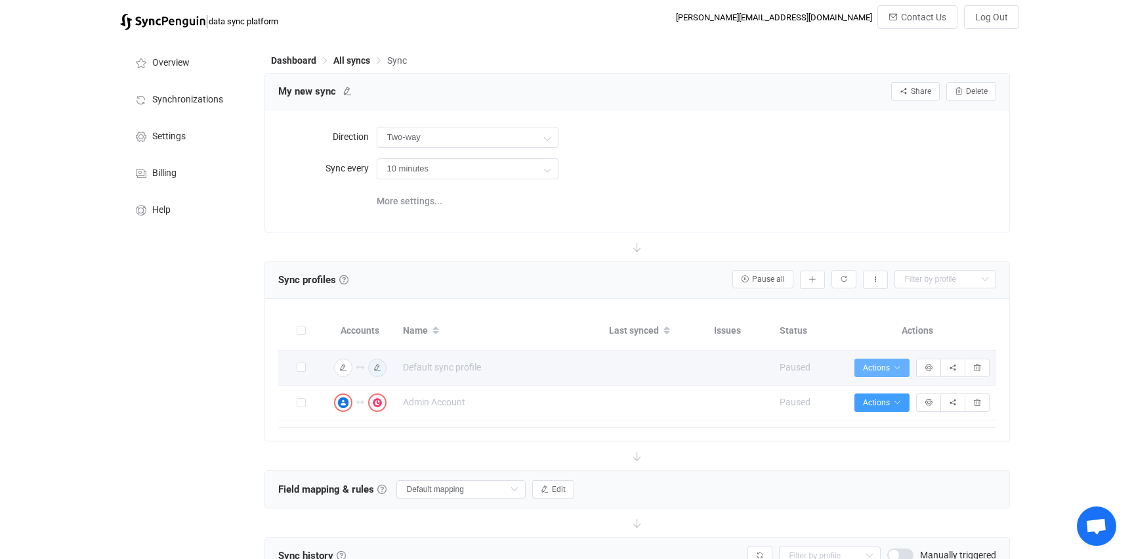
click at [888, 366] on span "Actions" at bounding box center [882, 367] width 38 height 9
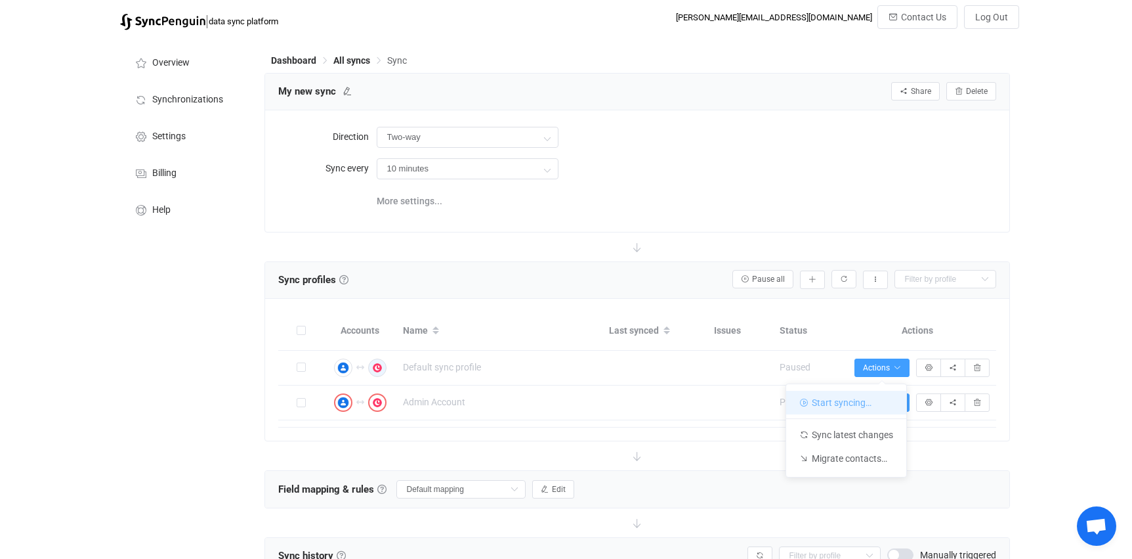
click at [861, 400] on li "Start syncing…" at bounding box center [846, 403] width 120 height 24
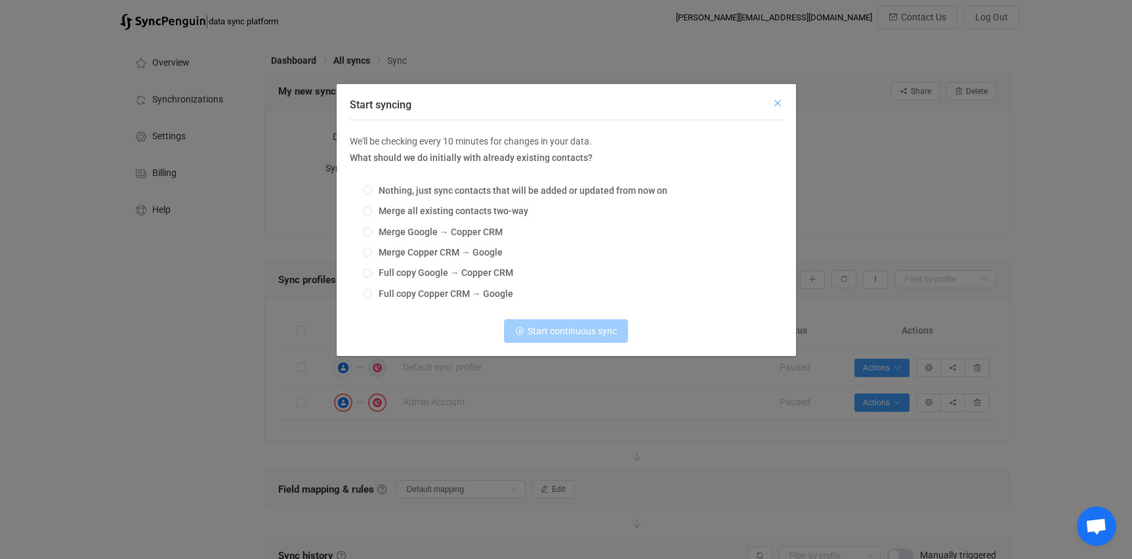
click at [780, 99] on icon "Close" at bounding box center [778, 103] width 11 height 11
